Goal: Task Accomplishment & Management: Manage account settings

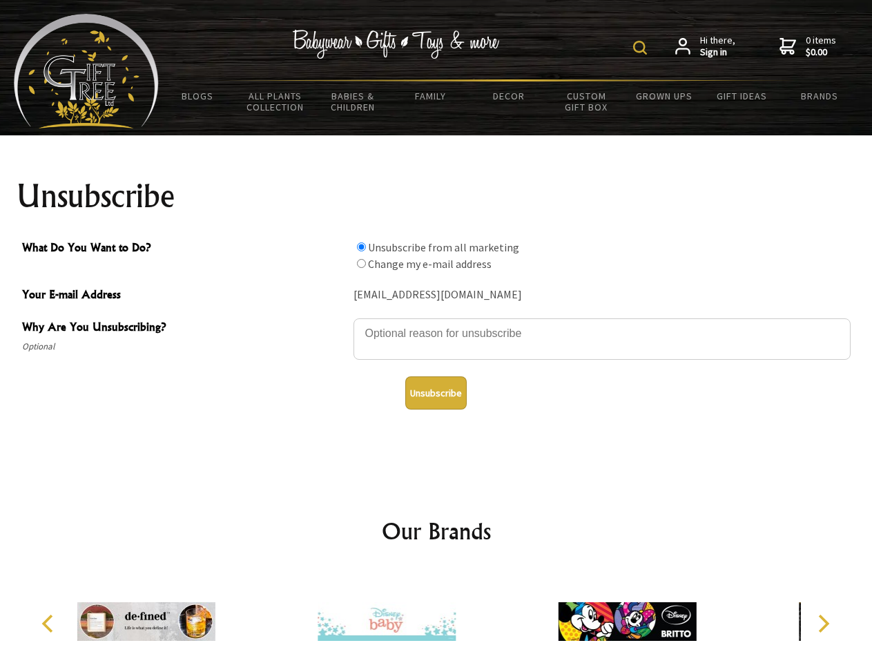
click at [642, 48] on img at bounding box center [640, 48] width 14 height 14
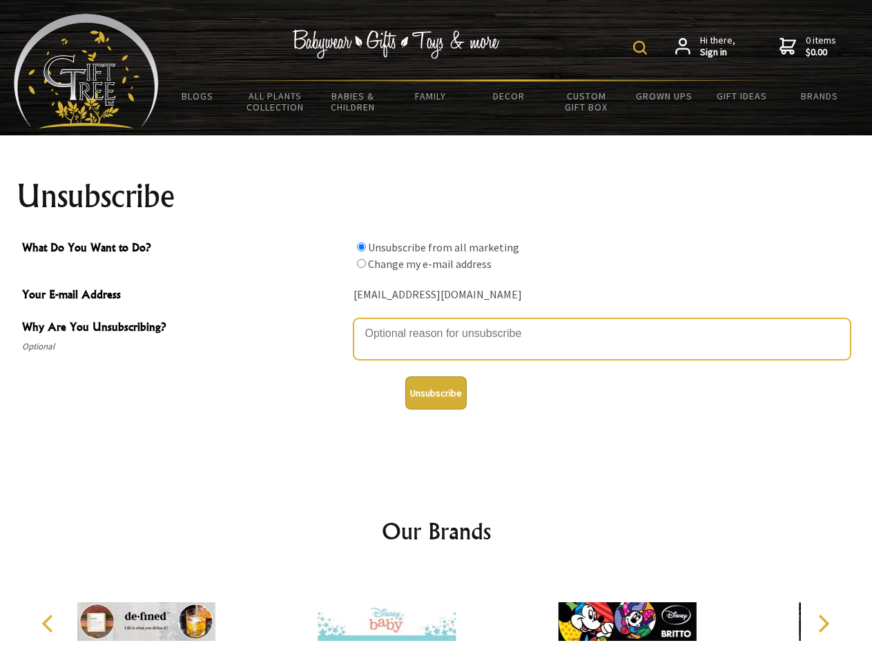
click at [436, 323] on textarea "Why Are You Unsubscribing?" at bounding box center [602, 338] width 497 height 41
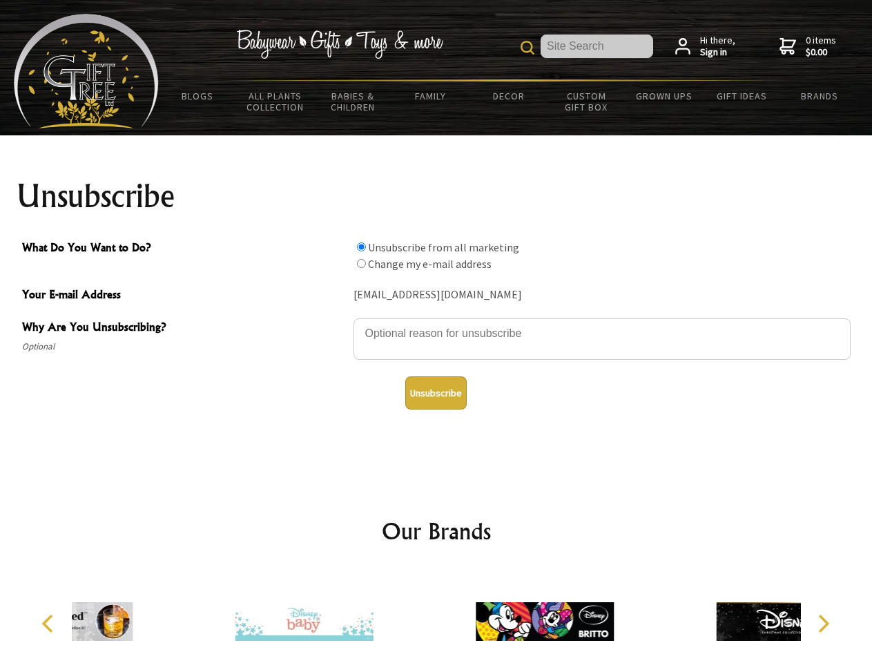
click at [361, 247] on input "What Do You Want to Do?" at bounding box center [361, 246] width 9 height 9
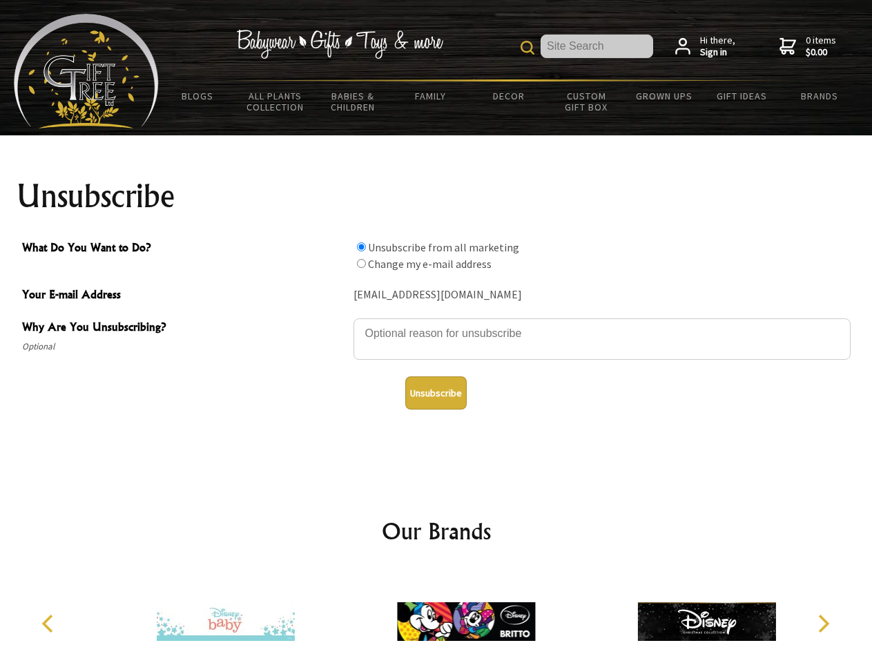
click at [361, 263] on input "What Do You Want to Do?" at bounding box center [361, 263] width 9 height 9
radio input "true"
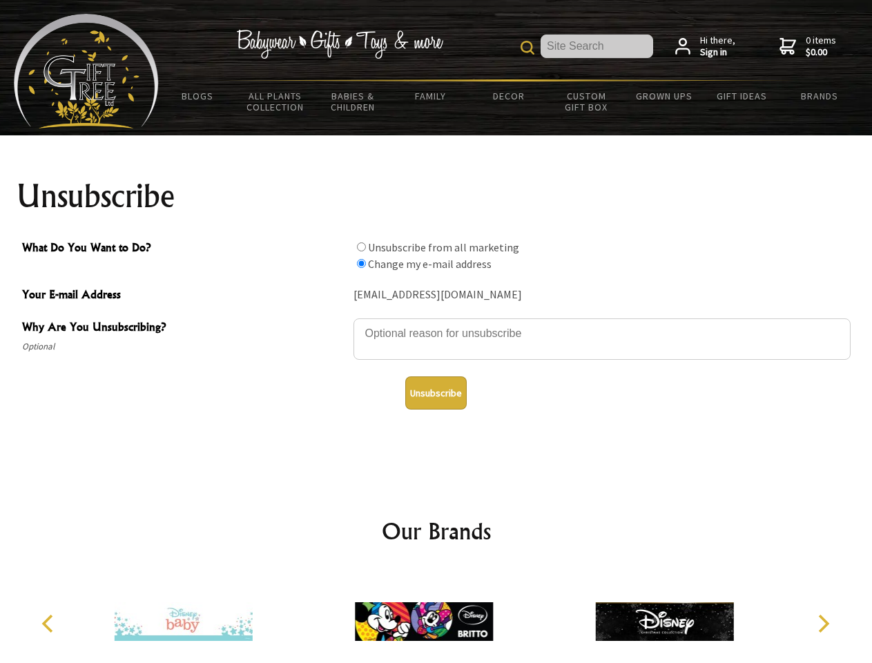
click at [436, 393] on button "Unsubscribe" at bounding box center [435, 392] width 61 height 33
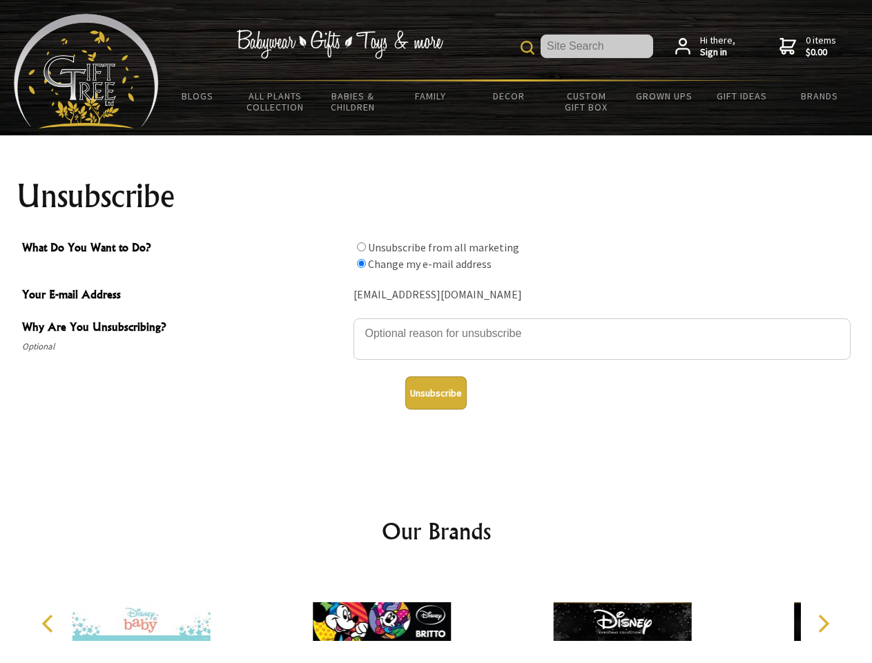
click at [50, 624] on icon "Previous" at bounding box center [49, 624] width 18 height 18
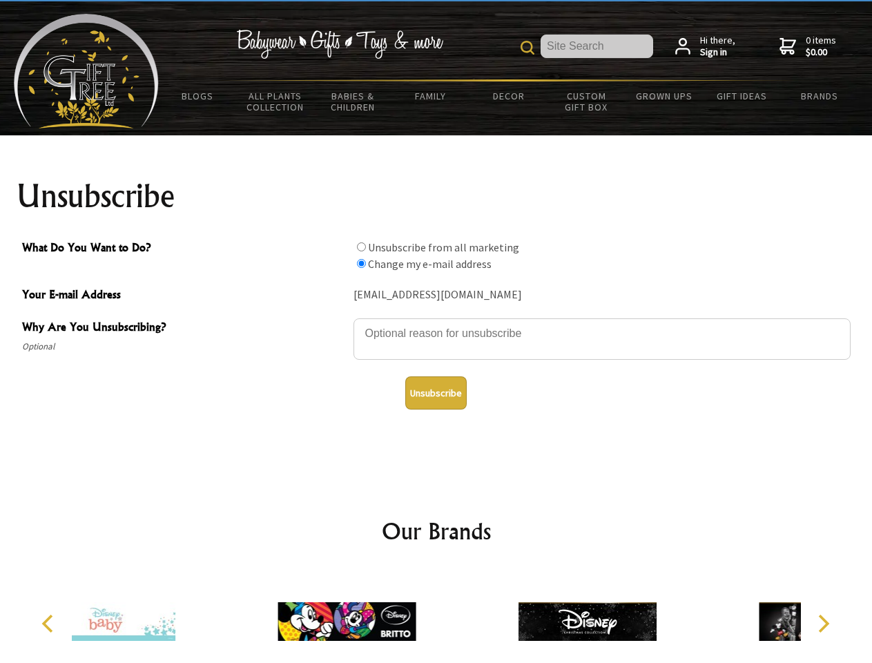
click at [823, 624] on icon "Next" at bounding box center [822, 624] width 18 height 18
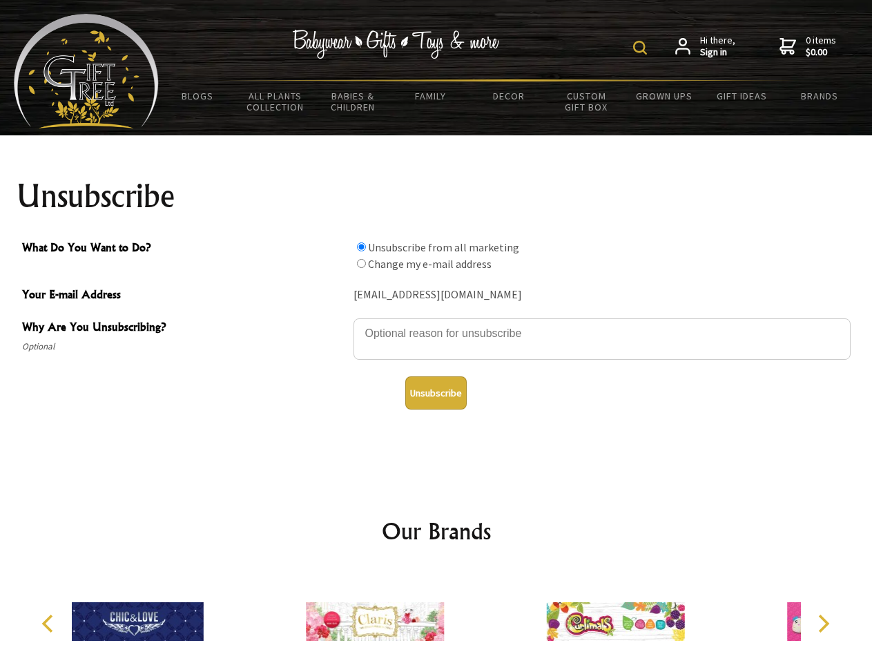
click at [642, 48] on img at bounding box center [640, 48] width 14 height 14
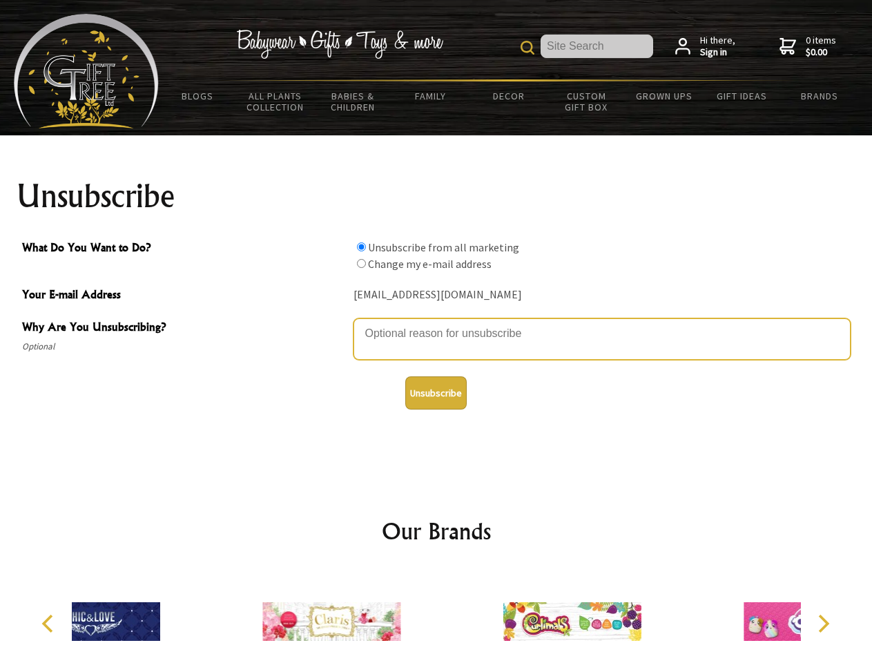
click at [436, 323] on textarea "Why Are You Unsubscribing?" at bounding box center [602, 338] width 497 height 41
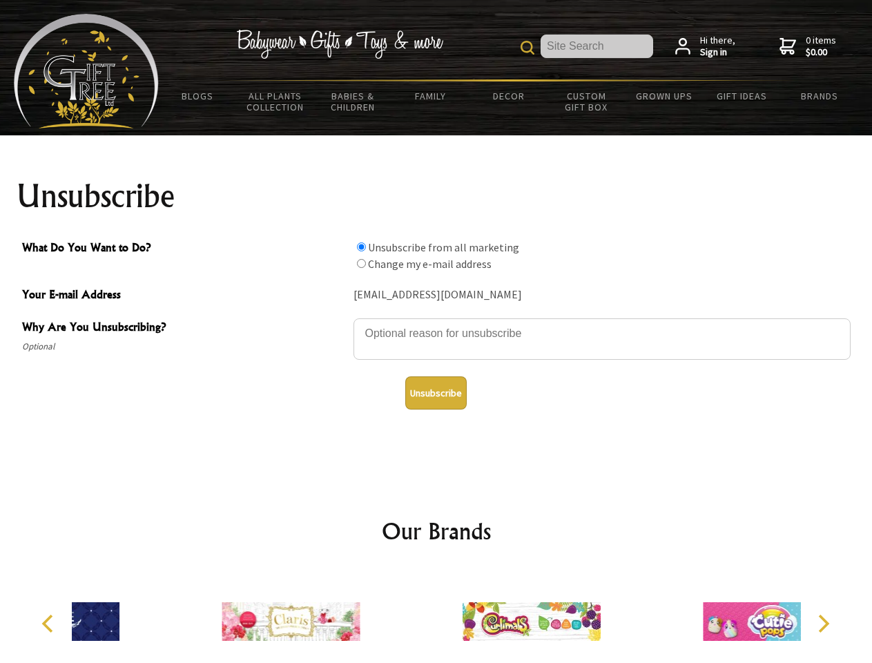
click at [361, 247] on input "What Do You Want to Do?" at bounding box center [361, 246] width 9 height 9
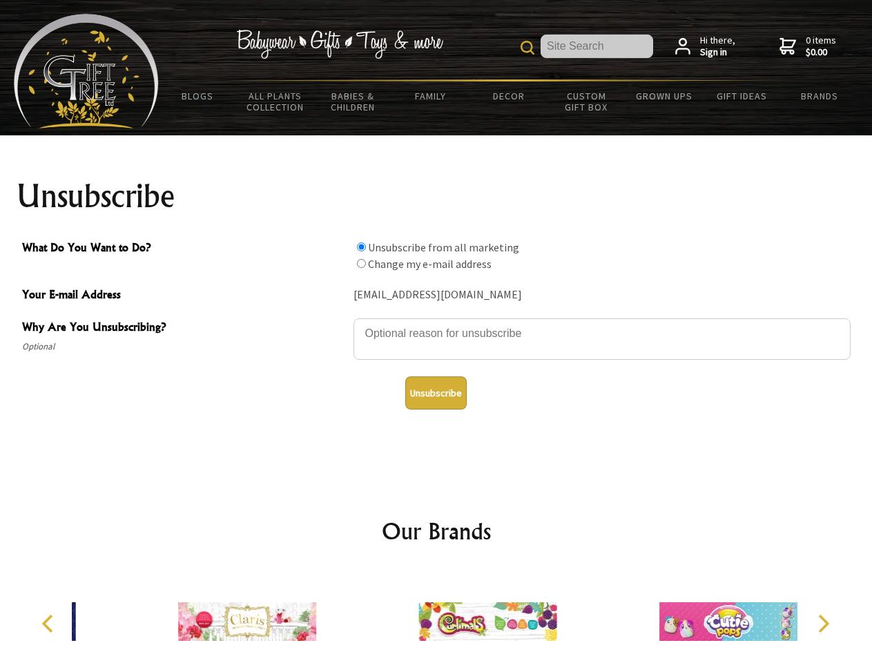
click at [361, 263] on input "What Do You Want to Do?" at bounding box center [361, 263] width 9 height 9
radio input "true"
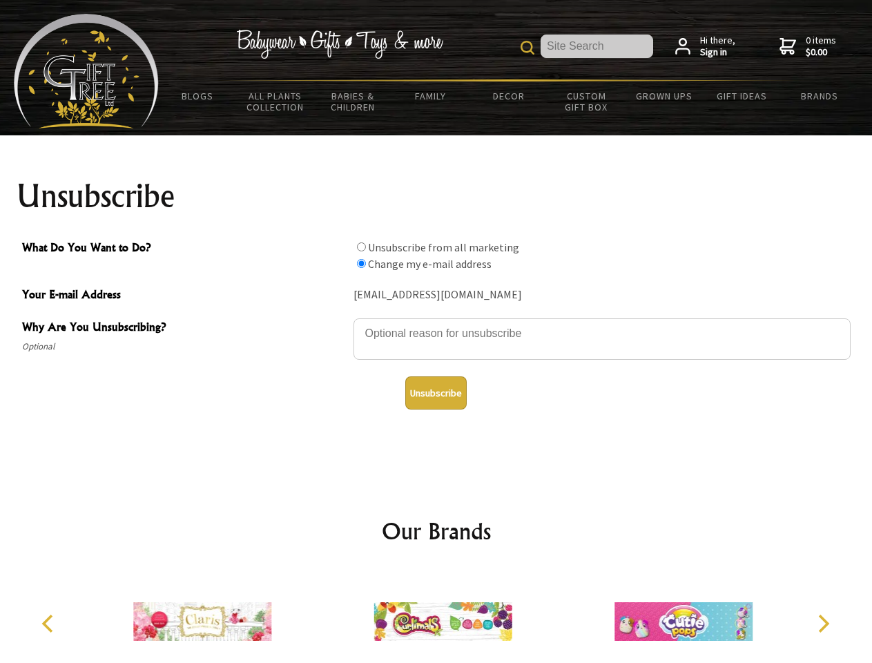
click at [436, 393] on button "Unsubscribe" at bounding box center [435, 392] width 61 height 33
click at [50, 624] on icon "Previous" at bounding box center [49, 624] width 18 height 18
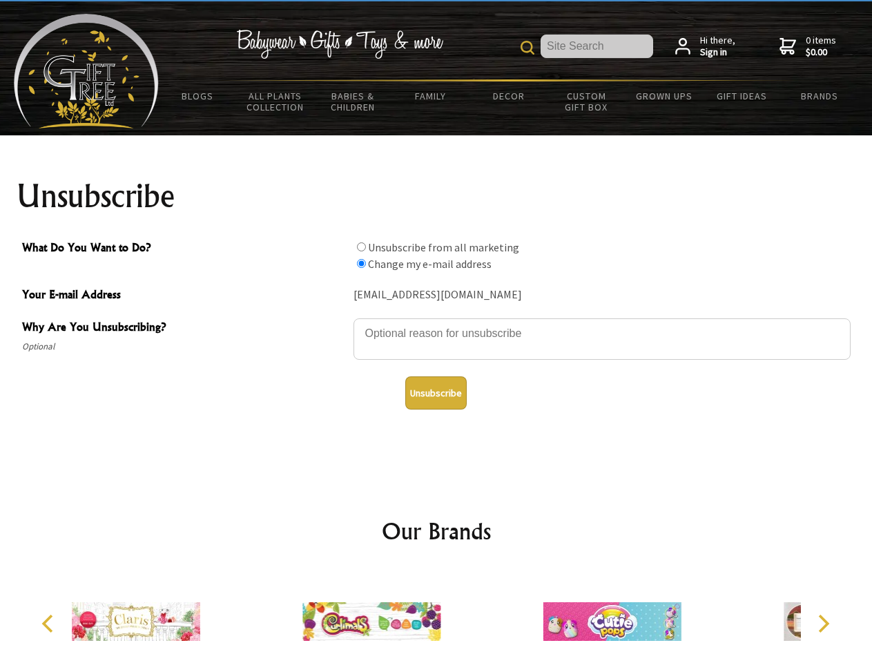
click at [823, 624] on icon "Next" at bounding box center [822, 624] width 18 height 18
